Goal: Task Accomplishment & Management: Manage account settings

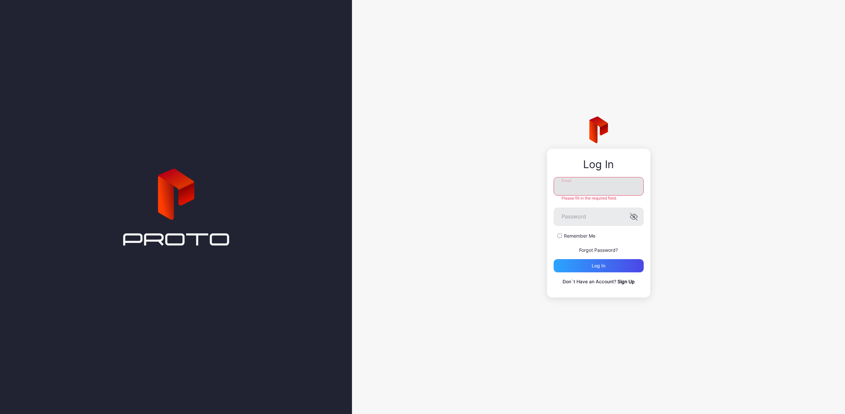
click at [573, 185] on input "Email" at bounding box center [599, 186] width 90 height 19
click at [586, 185] on input "Email" at bounding box center [599, 186] width 90 height 19
type input "********"
click at [593, 193] on input "Email" at bounding box center [599, 186] width 90 height 19
click at [578, 188] on input "Email" at bounding box center [599, 186] width 90 height 19
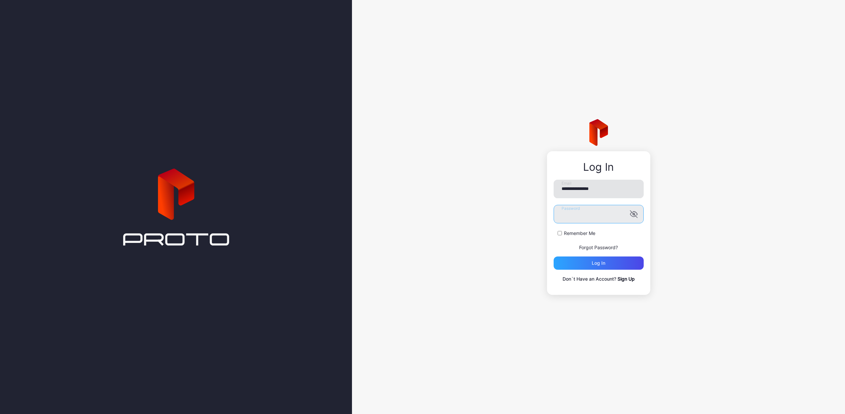
click at [554, 257] on button "Log in" at bounding box center [599, 263] width 90 height 13
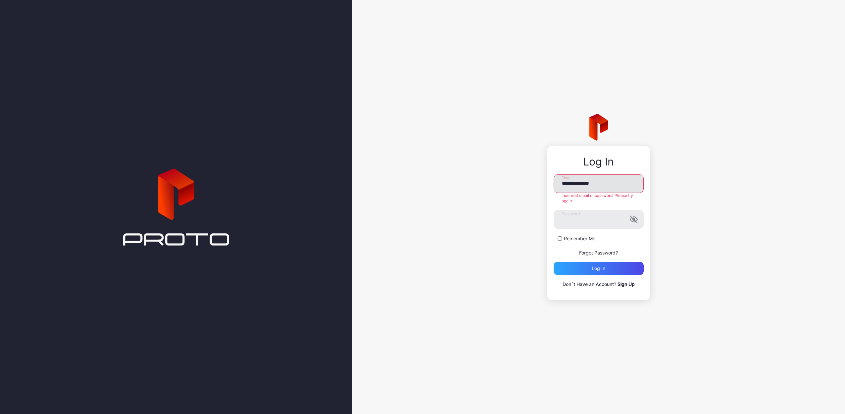
click at [591, 184] on input "**********" at bounding box center [599, 184] width 90 height 19
click at [554, 262] on button "Log in" at bounding box center [599, 268] width 90 height 13
drag, startPoint x: 582, startPoint y: 183, endPoint x: 544, endPoint y: 183, distance: 38.1
click at [544, 183] on div "**********" at bounding box center [598, 207] width 493 height 414
click at [554, 262] on button "Log in" at bounding box center [599, 268] width 90 height 13
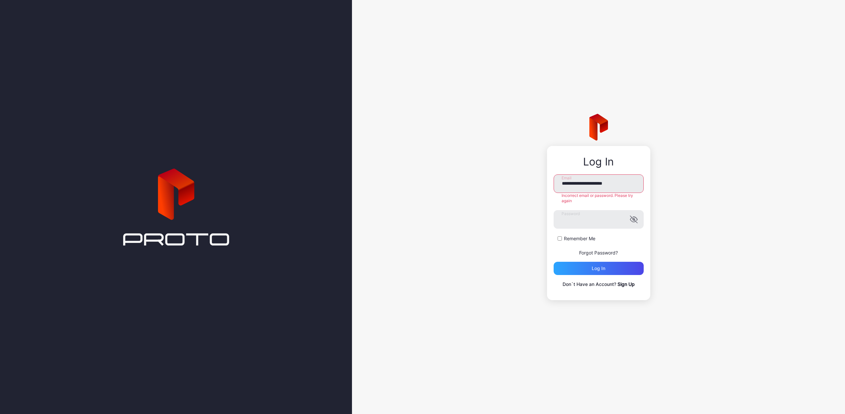
click at [554, 262] on button "Log in" at bounding box center [599, 268] width 90 height 13
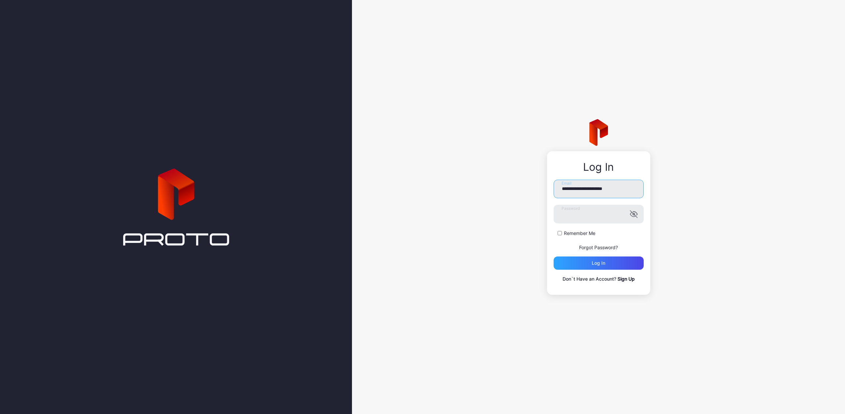
drag, startPoint x: 603, startPoint y: 188, endPoint x: 542, endPoint y: 191, distance: 60.7
click at [542, 191] on div "**********" at bounding box center [598, 207] width 493 height 414
type input "**********"
click at [486, 209] on div "**********" at bounding box center [598, 207] width 493 height 414
click at [554, 257] on button "Log in" at bounding box center [599, 263] width 90 height 13
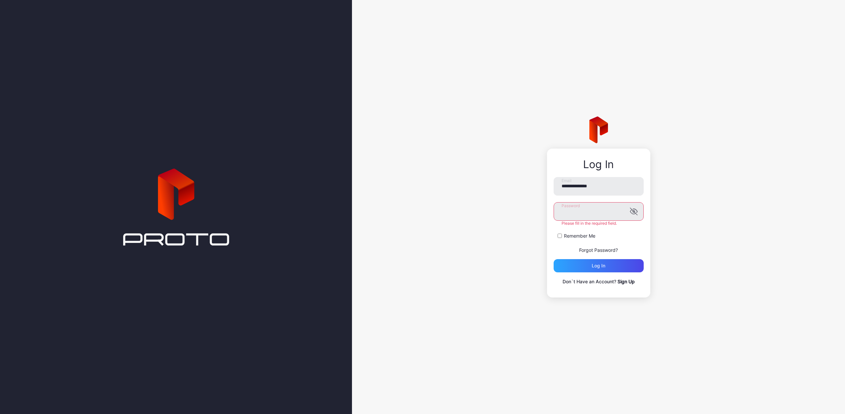
click at [554, 259] on button "Log in" at bounding box center [599, 265] width 90 height 13
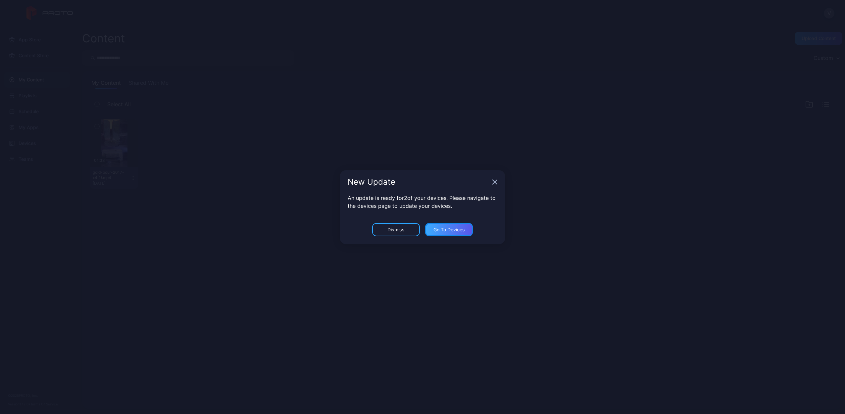
click at [440, 230] on div "Go to devices" at bounding box center [449, 229] width 31 height 5
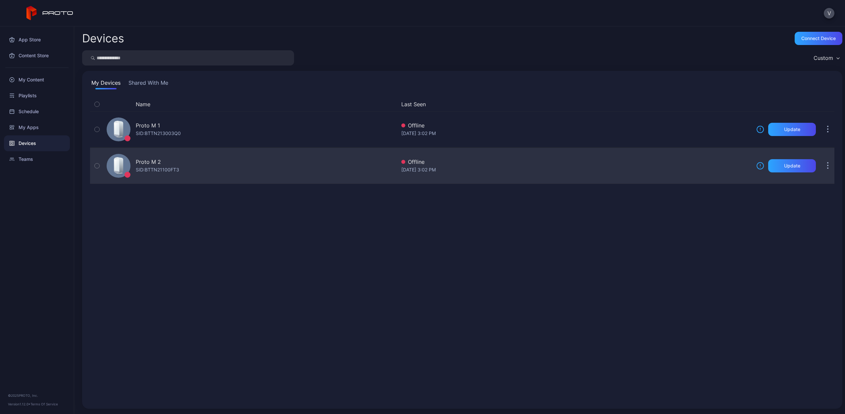
click at [97, 167] on icon "button" at bounding box center [97, 166] width 2 height 1
click at [771, 169] on div "Update" at bounding box center [793, 165] width 48 height 13
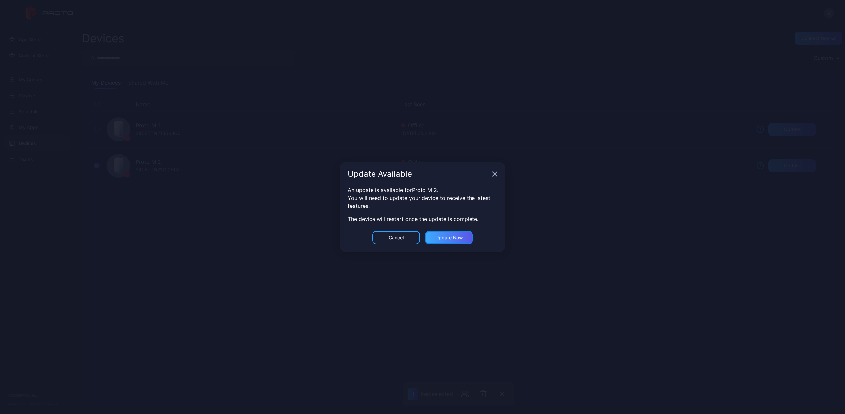
click at [444, 235] on div "Update now" at bounding box center [449, 237] width 27 height 5
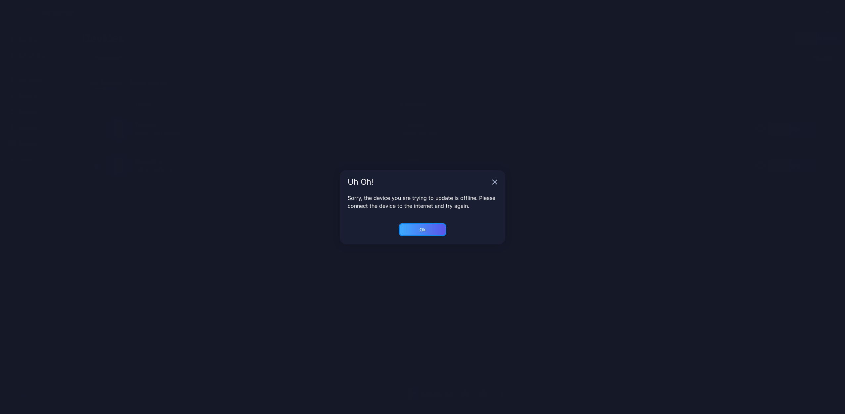
click at [427, 231] on div "Ok" at bounding box center [423, 229] width 48 height 13
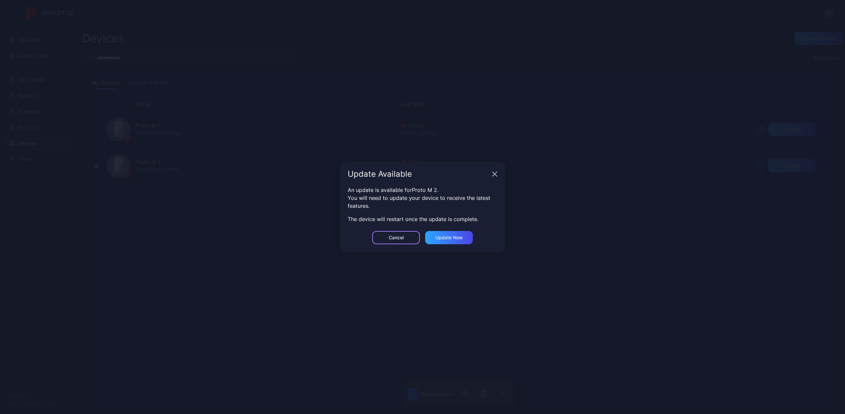
click at [396, 239] on div "Cancel" at bounding box center [396, 237] width 15 height 5
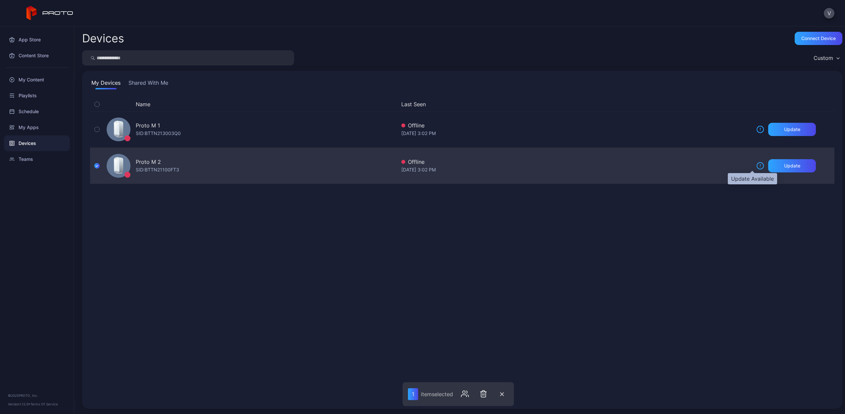
click at [757, 167] on icon at bounding box center [761, 166] width 8 height 8
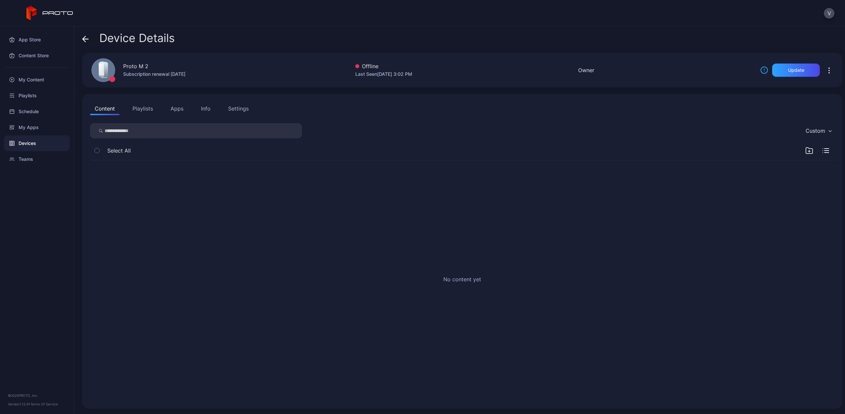
click at [240, 107] on div "Settings" at bounding box center [238, 109] width 21 height 8
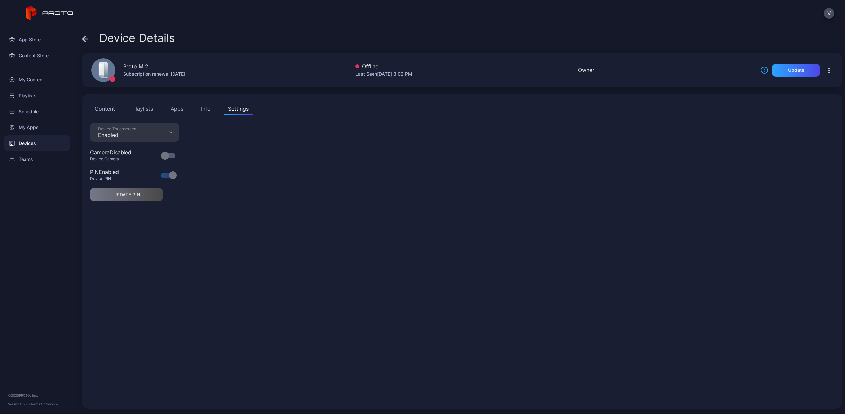
click at [102, 113] on button "Content" at bounding box center [104, 108] width 29 height 13
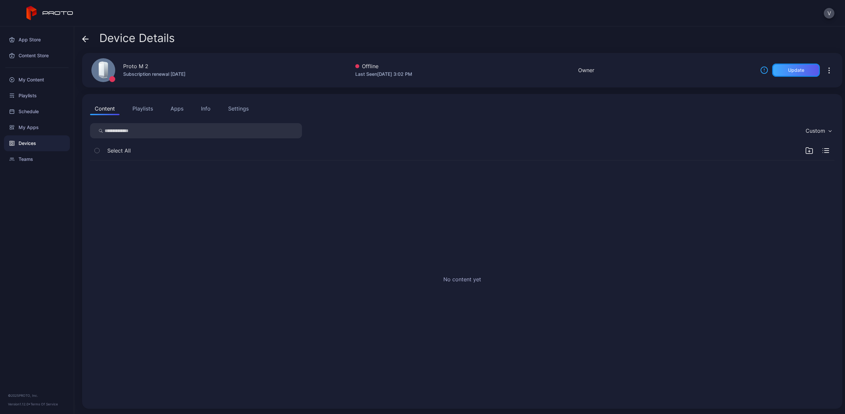
click at [793, 69] on div "Update" at bounding box center [796, 70] width 16 height 5
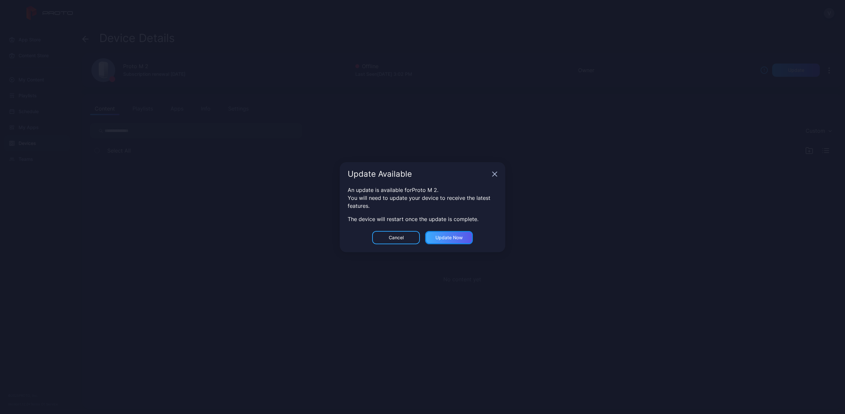
click at [459, 240] on div "Update now" at bounding box center [449, 237] width 27 height 5
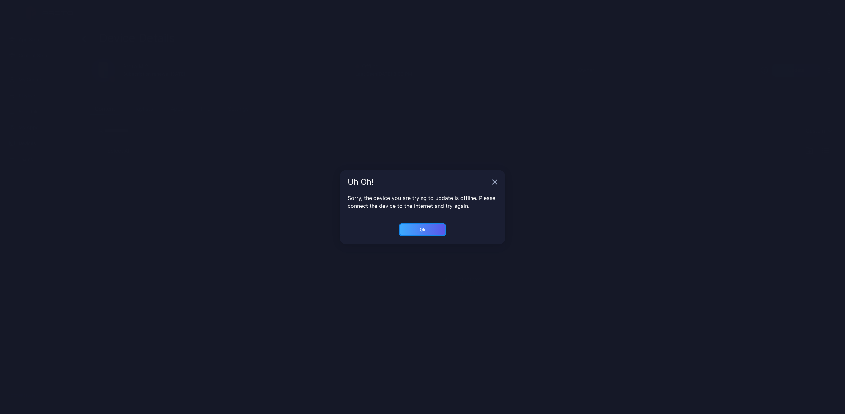
click at [432, 235] on div "Ok" at bounding box center [423, 229] width 48 height 13
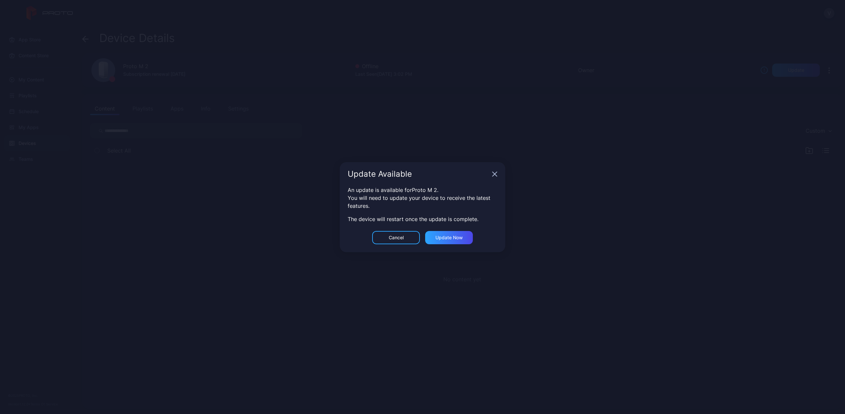
click at [500, 170] on div "Update Available" at bounding box center [423, 174] width 166 height 24
click at [497, 170] on div "Update Available" at bounding box center [423, 174] width 166 height 24
click at [495, 172] on icon "button" at bounding box center [494, 174] width 5 height 5
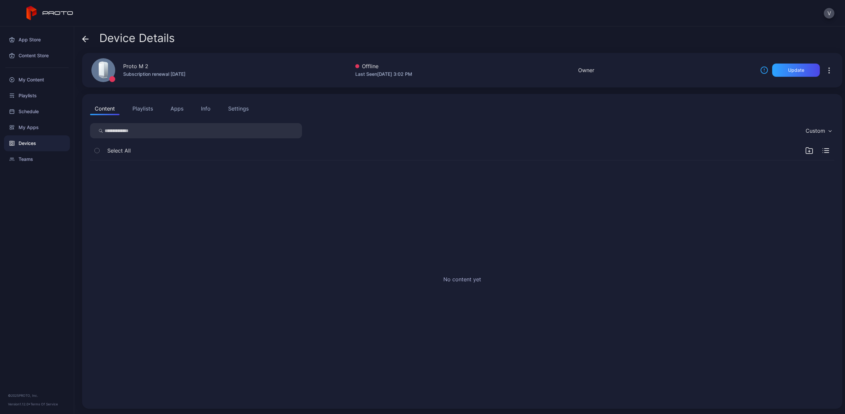
click at [171, 110] on button "Apps" at bounding box center [177, 108] width 22 height 13
click at [197, 110] on button "Info" at bounding box center [205, 108] width 19 height 13
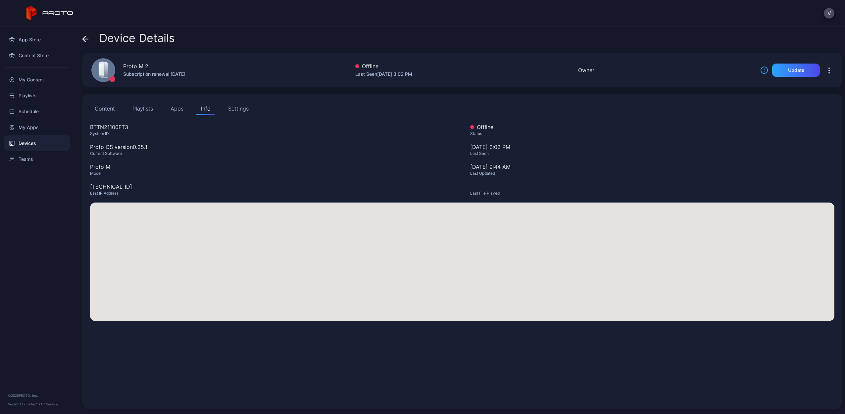
click at [229, 108] on div "Settings" at bounding box center [238, 109] width 21 height 8
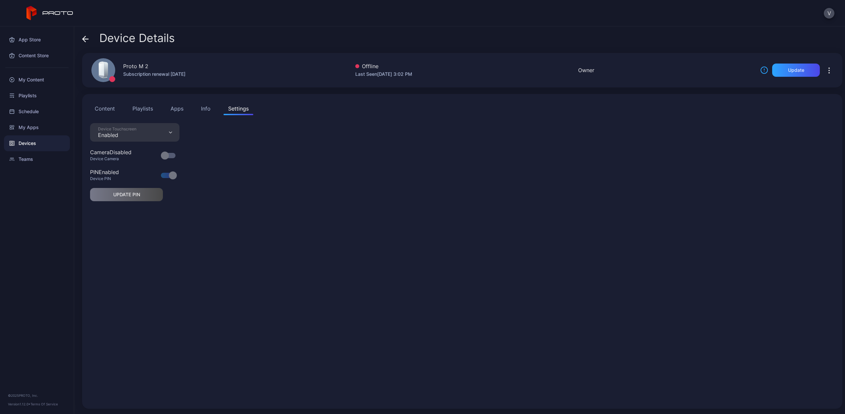
click at [199, 114] on button "Info" at bounding box center [205, 108] width 19 height 13
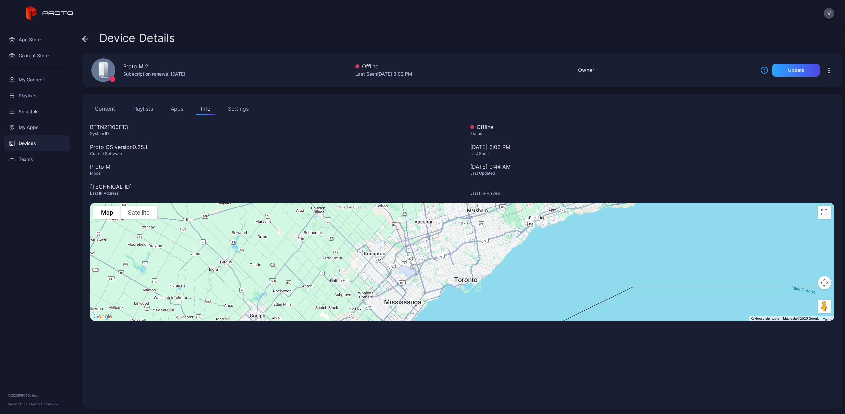
click at [826, 71] on icon "button" at bounding box center [830, 71] width 8 height 8
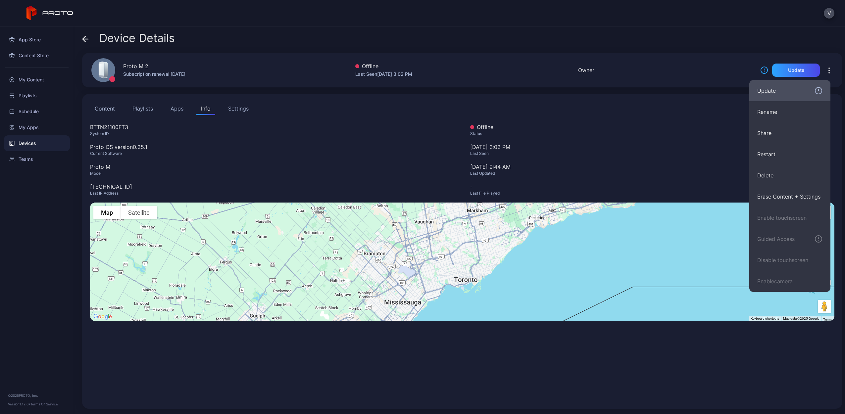
click at [796, 89] on div "Update" at bounding box center [790, 91] width 65 height 8
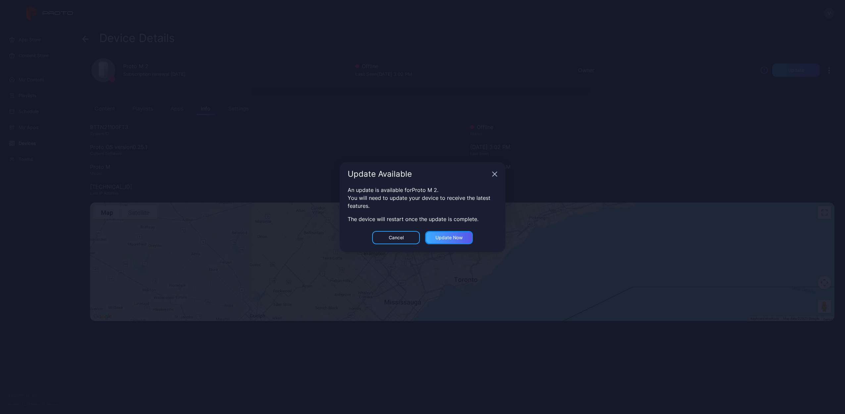
click at [433, 240] on div "Update now" at bounding box center [449, 237] width 48 height 13
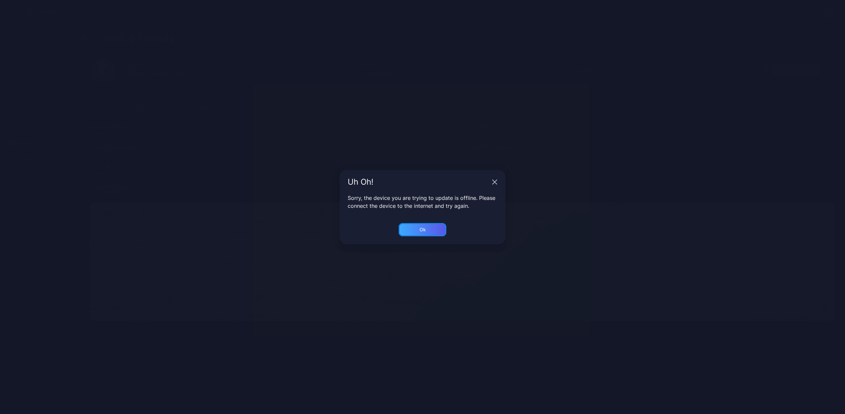
click at [420, 229] on div "Ok" at bounding box center [423, 229] width 6 height 5
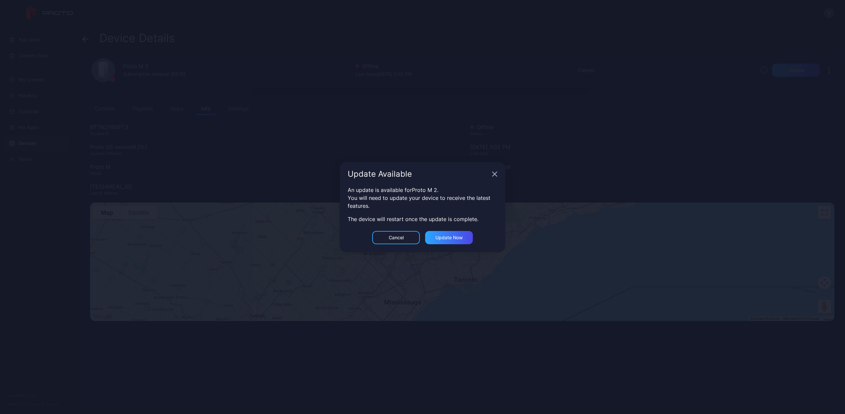
click at [495, 175] on icon "button" at bounding box center [494, 174] width 5 height 5
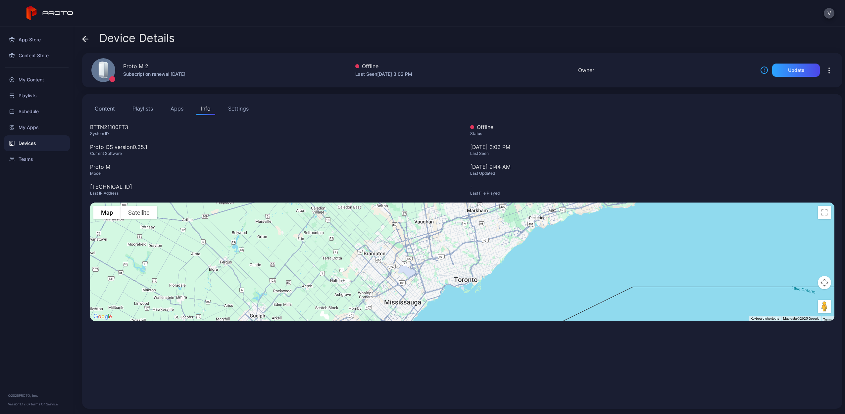
click at [92, 110] on button "Content" at bounding box center [104, 108] width 29 height 13
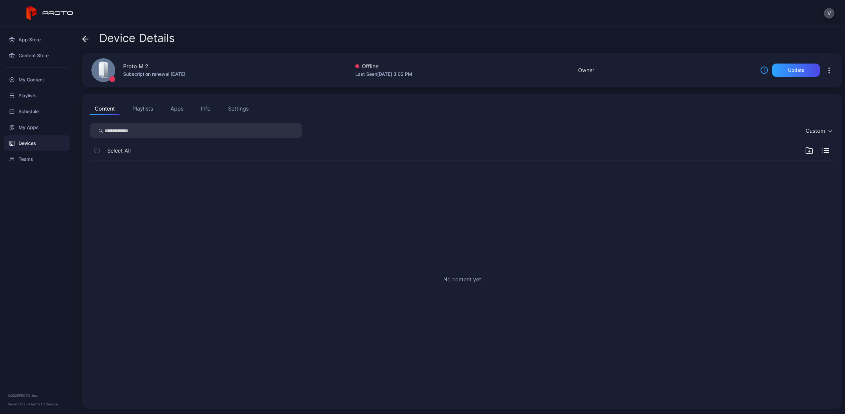
click at [170, 235] on div "No content yet" at bounding box center [462, 280] width 755 height 251
click at [347, 326] on div "No content yet" at bounding box center [462, 280] width 755 height 251
click at [80, 37] on div "Device Details Proto M 2 Subscription renewal [DATE] Offline Last Seen [DATE] 3…" at bounding box center [459, 221] width 771 height 388
click at [86, 36] on icon at bounding box center [85, 39] width 7 height 7
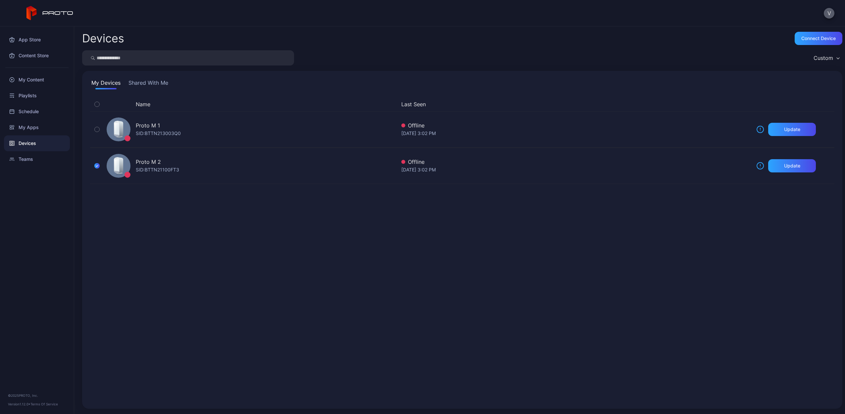
click at [829, 14] on button "V" at bounding box center [829, 13] width 11 height 11
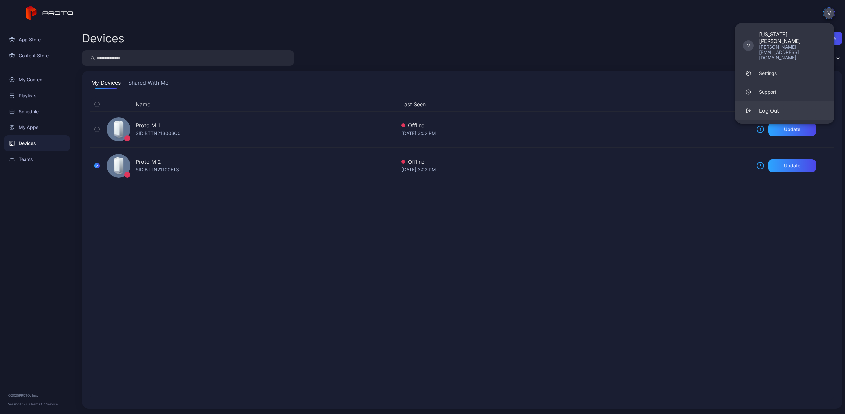
click at [782, 101] on button "Log Out" at bounding box center [784, 110] width 99 height 19
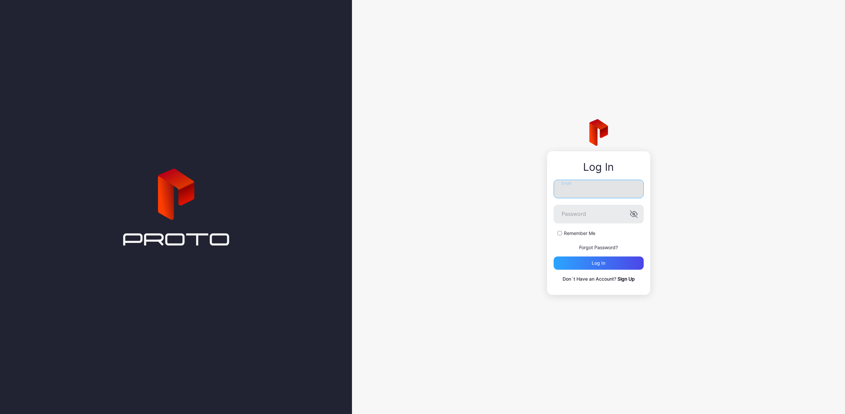
drag, startPoint x: 593, startPoint y: 193, endPoint x: 613, endPoint y: 192, distance: 19.6
click at [593, 193] on input "Email" at bounding box center [599, 189] width 90 height 19
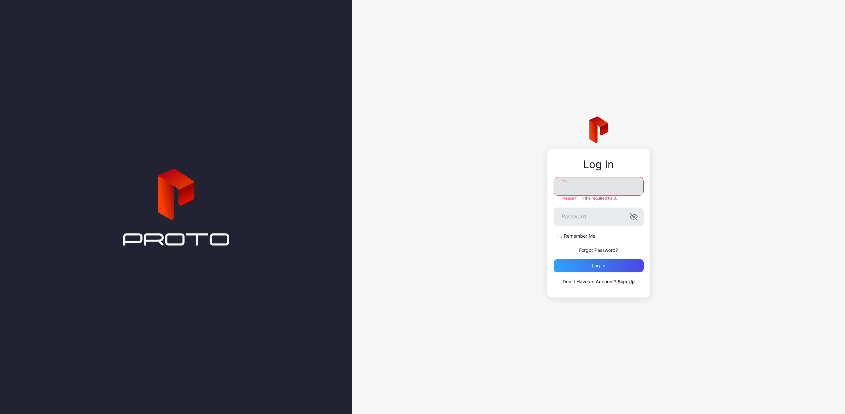
click at [566, 194] on input "Email" at bounding box center [599, 186] width 90 height 19
click at [479, 307] on div "Log In Email Please fill in the required field. Password Remember Me Forgot Pas…" at bounding box center [598, 207] width 493 height 414
click at [631, 282] on link "Sign Up" at bounding box center [626, 282] width 17 height 6
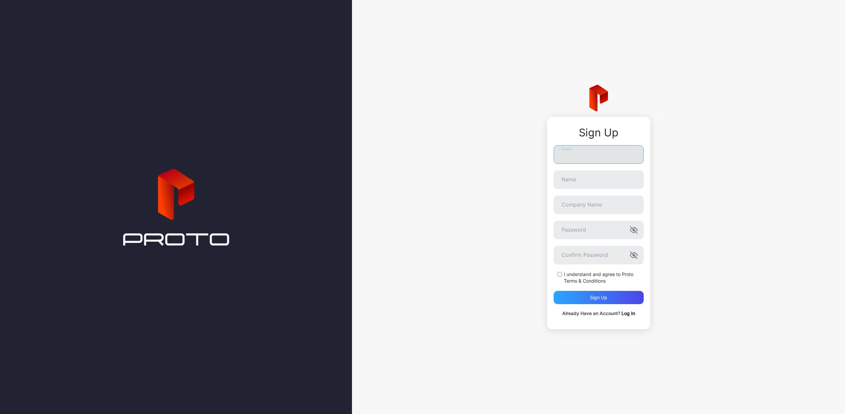
click at [572, 160] on input "Email" at bounding box center [599, 154] width 90 height 19
type input "**********"
click at [630, 251] on button "Confirm Password" at bounding box center [634, 255] width 8 height 8
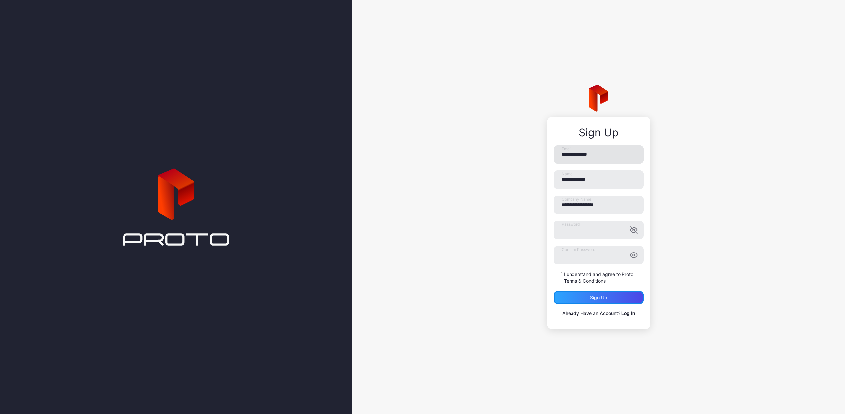
click at [554, 291] on button "Sign up" at bounding box center [599, 297] width 90 height 13
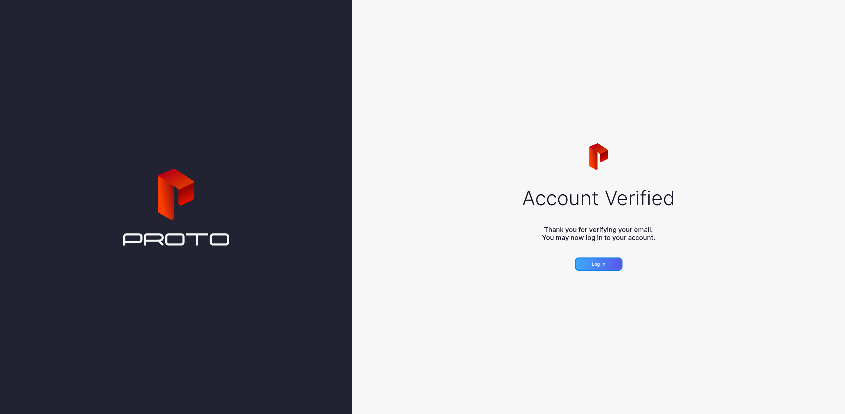
click at [604, 264] on div "Log in" at bounding box center [599, 264] width 14 height 5
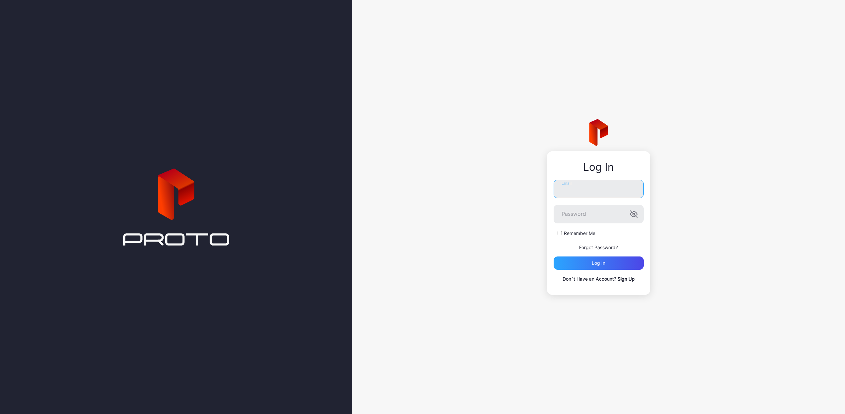
type input "**********"
drag, startPoint x: 577, startPoint y: 235, endPoint x: 579, endPoint y: 238, distance: 3.6
click at [577, 235] on label "Remember Me" at bounding box center [579, 233] width 31 height 7
click at [597, 267] on div "Log in" at bounding box center [599, 263] width 90 height 13
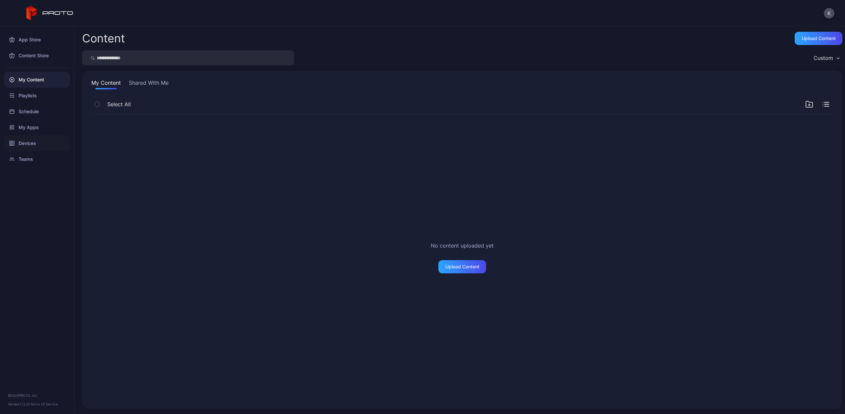
click at [33, 148] on div "Devices" at bounding box center [37, 143] width 66 height 16
click at [816, 41] on div "Connect device" at bounding box center [819, 38] width 48 height 13
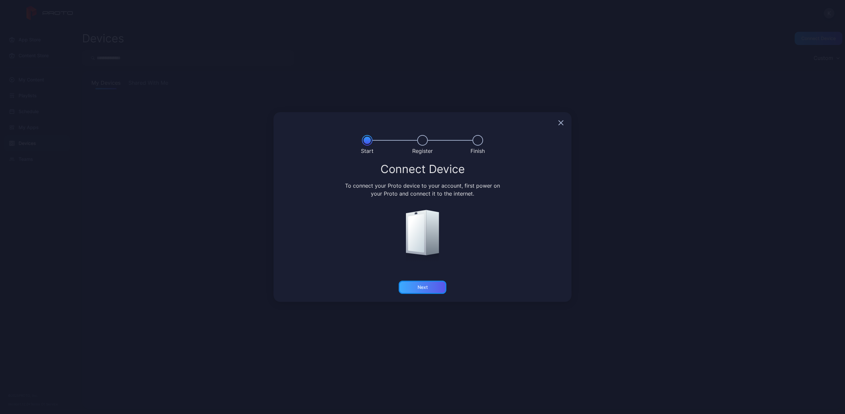
click at [419, 288] on div "Next" at bounding box center [423, 287] width 10 height 5
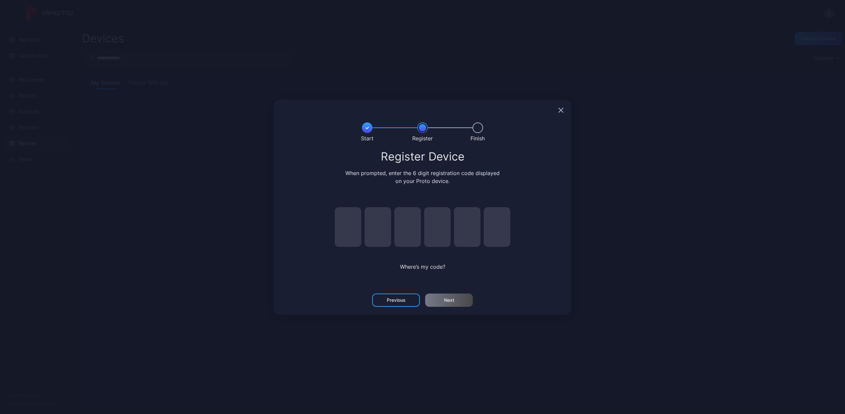
click at [351, 222] on input "pin code 1 of 6" at bounding box center [348, 227] width 27 height 40
click at [403, 295] on div "Previous" at bounding box center [396, 300] width 48 height 13
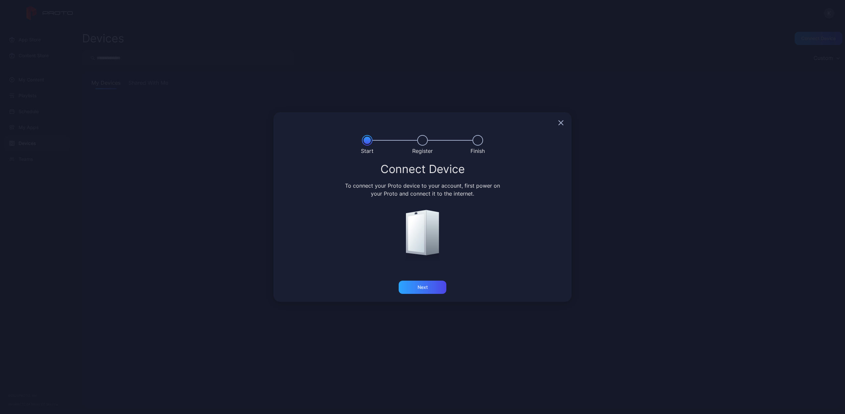
click at [559, 126] on div at bounding box center [423, 122] width 298 height 21
click at [561, 122] on icon "button" at bounding box center [561, 123] width 4 height 4
